Goal: Task Accomplishment & Management: Manage account settings

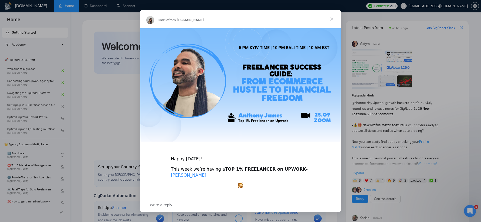
click at [206, 173] on link "[PERSON_NAME]" at bounding box center [188, 175] width 35 height 5
click at [180, 176] on link "[PERSON_NAME]" at bounding box center [188, 175] width 35 height 5
click at [114, 81] on div "Intercom messenger" at bounding box center [240, 111] width 481 height 222
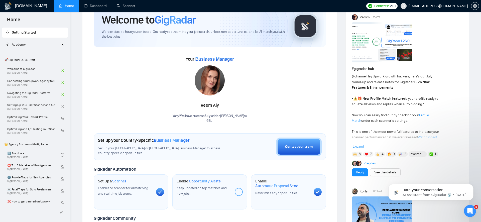
scroll to position [27, 0]
click at [358, 146] on span "Expand" at bounding box center [358, 146] width 11 height 4
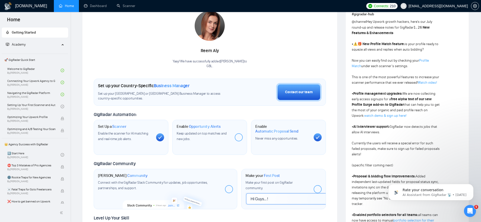
scroll to position [0, 0]
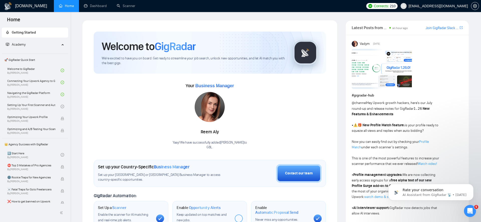
click at [453, 27] on link "Join GigRadar Slack Community" at bounding box center [442, 28] width 33 height 6
click at [66, 4] on link "Home" at bounding box center [66, 6] width 15 height 4
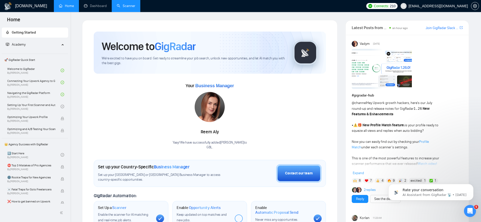
click at [121, 8] on link "Scanner" at bounding box center [126, 6] width 19 height 4
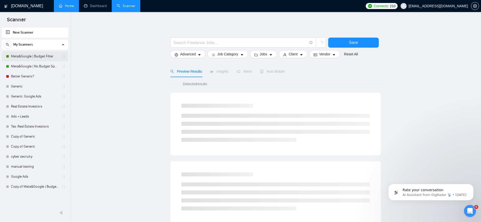
click at [42, 57] on link "Meta&Google | Budget Filter" at bounding box center [35, 56] width 48 height 10
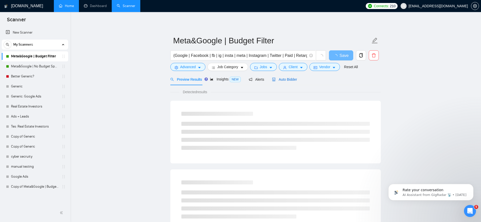
click at [284, 77] on span "Auto Bidder" at bounding box center [284, 79] width 25 height 4
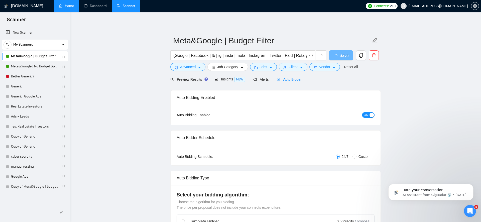
click at [369, 116] on button "ON" at bounding box center [368, 115] width 13 height 6
click at [347, 55] on button "Save" at bounding box center [341, 55] width 24 height 10
click at [40, 66] on link "Meta&Google | No Budget Specified" at bounding box center [35, 66] width 48 height 10
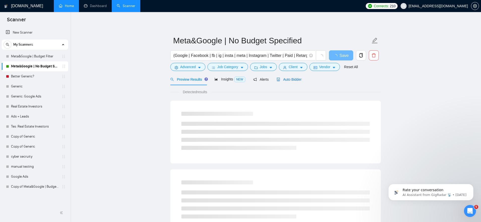
click at [297, 81] on span "Auto Bidder" at bounding box center [289, 79] width 25 height 4
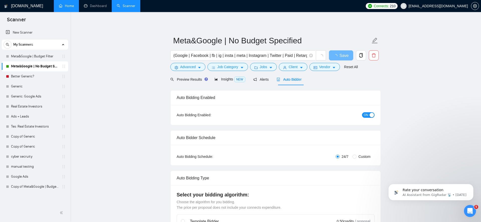
click at [368, 114] on span "ON" at bounding box center [366, 115] width 5 height 6
click at [341, 57] on span "Save" at bounding box center [343, 55] width 9 height 6
click at [341, 57] on span "Save" at bounding box center [340, 55] width 9 height 6
click at [477, 5] on span "setting" at bounding box center [475, 6] width 8 height 4
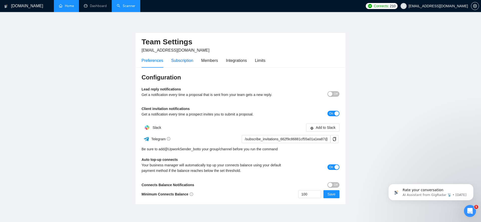
click at [193, 62] on div "Subscription" at bounding box center [182, 60] width 22 height 6
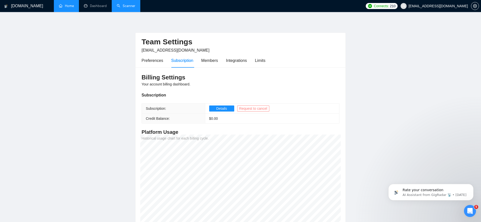
click at [251, 109] on span "Request to cancel" at bounding box center [253, 109] width 28 height 6
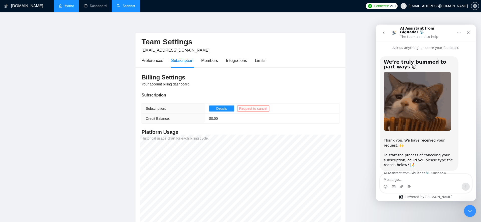
scroll to position [4, 0]
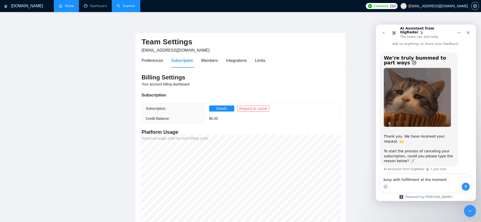
type textarea "busy with fulfillment at the moment"
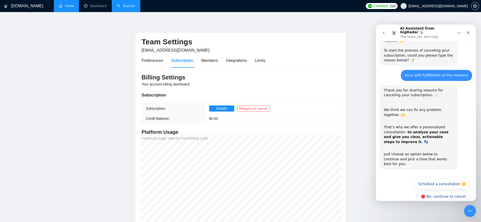
scroll to position [105, 0]
click at [444, 191] on button "🔴 No, continue to cancel" at bounding box center [443, 196] width 52 height 10
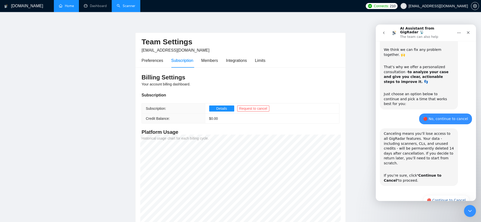
scroll to position [165, 0]
click at [442, 195] on button "🔴 Continue to Cancel" at bounding box center [446, 200] width 46 height 10
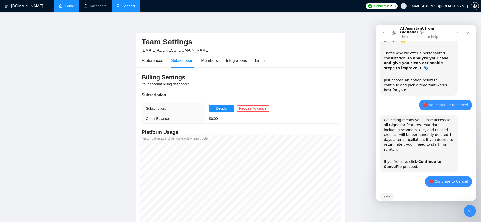
scroll to position [202, 0]
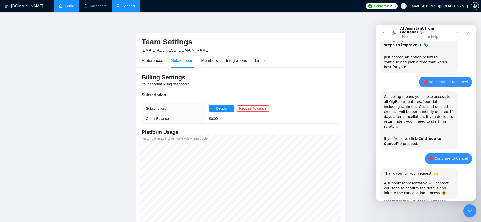
click at [465, 209] on div "Close Intercom Messenger" at bounding box center [469, 210] width 12 height 12
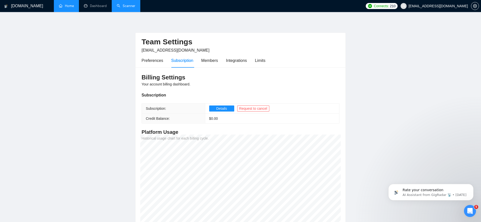
scroll to position [0, 0]
